Goal: Check status

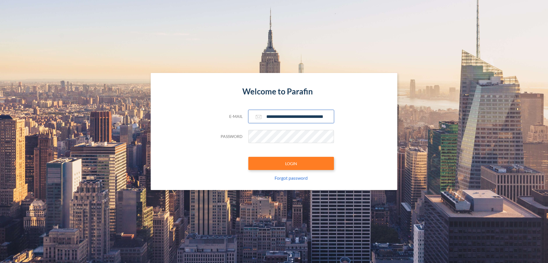
type input "**********"
click at [291, 163] on button "LOGIN" at bounding box center [292, 163] width 86 height 13
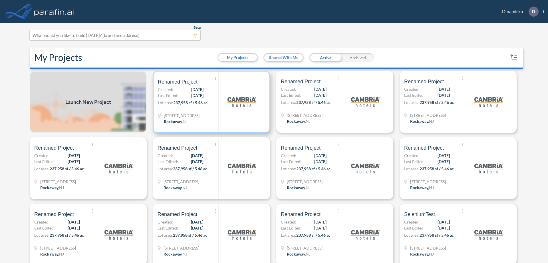
scroll to position [1, 0]
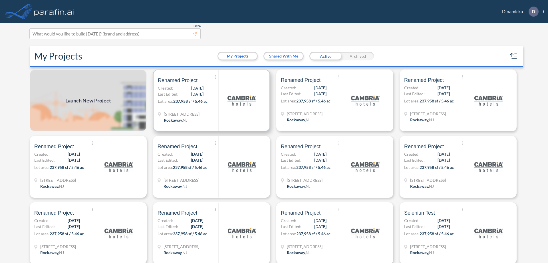
click at [211, 100] on p "Lot area: 237,958 sf / 5.46 ac" at bounding box center [188, 102] width 61 height 8
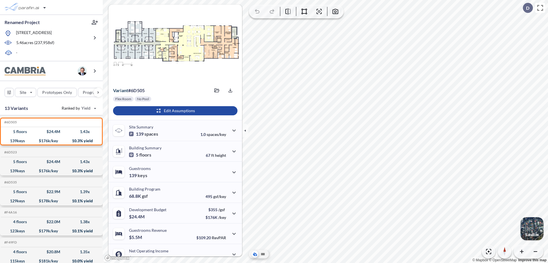
scroll to position [29, 0]
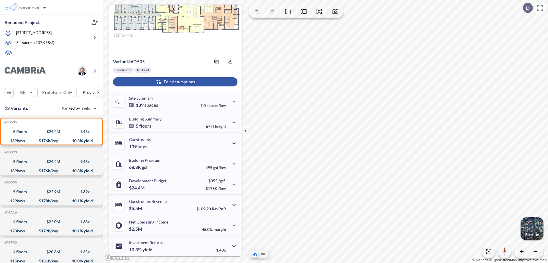
click at [175, 82] on div "button" at bounding box center [175, 81] width 125 height 9
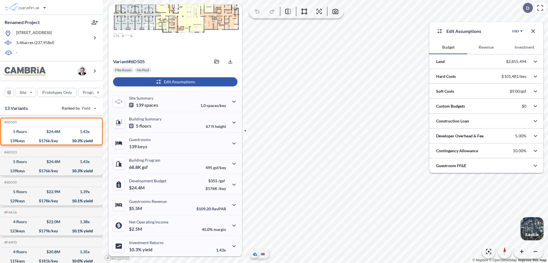
click at [525, 47] on button "Investment" at bounding box center [525, 47] width 38 height 14
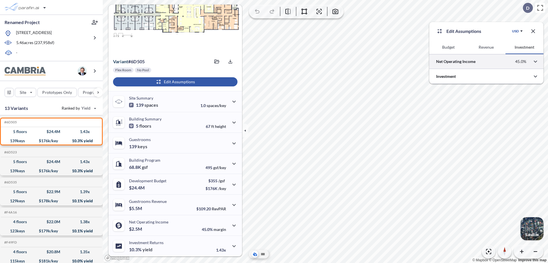
click at [487, 61] on div at bounding box center [487, 61] width 114 height 15
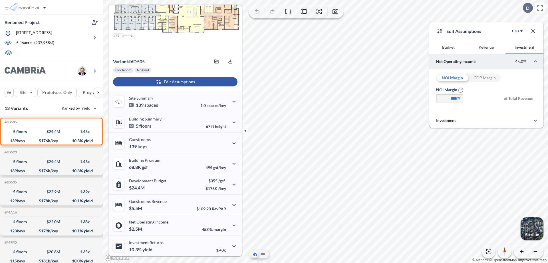
click at [485, 78] on div "GOP Margin" at bounding box center [485, 77] width 32 height 9
